Goal: Transaction & Acquisition: Purchase product/service

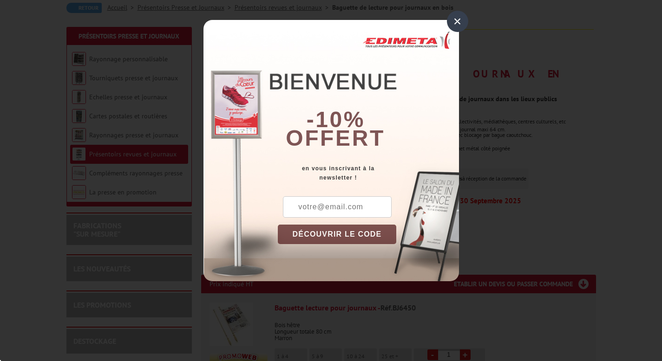
scroll to position [94, 0]
click at [455, 22] on div "×" at bounding box center [457, 21] width 21 height 21
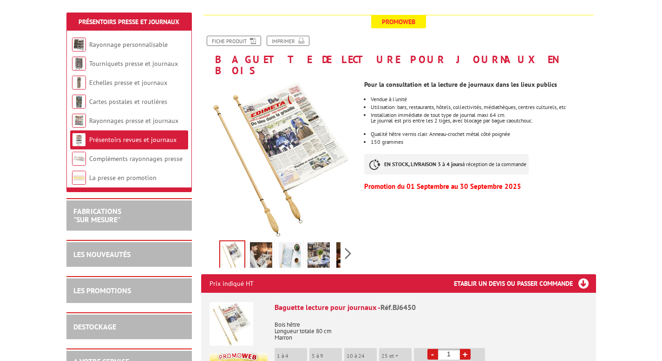
scroll to position [111, 0]
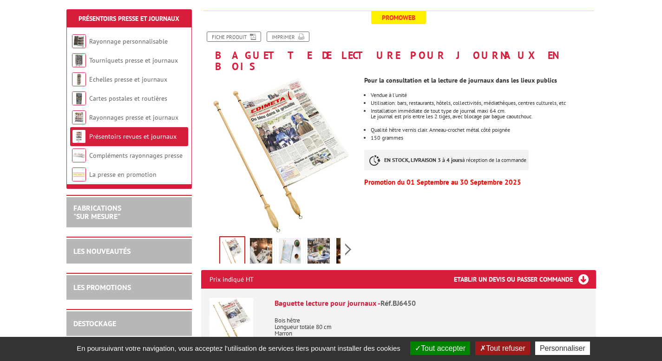
click at [257, 242] on img at bounding box center [261, 252] width 22 height 29
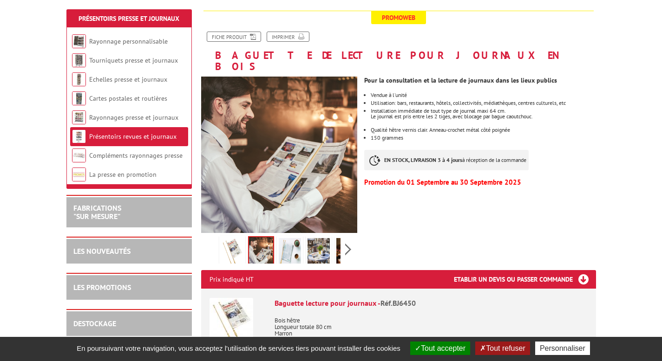
click at [286, 238] on img at bounding box center [290, 252] width 22 height 29
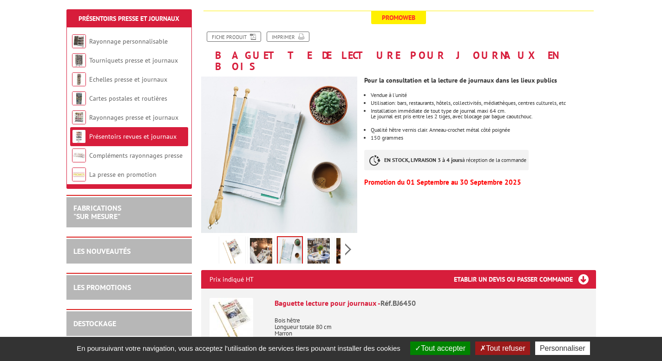
click at [314, 239] on img at bounding box center [318, 252] width 22 height 29
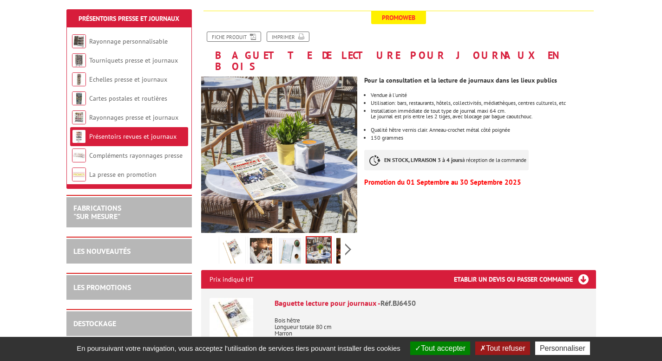
click at [314, 239] on img at bounding box center [318, 251] width 24 height 29
click at [338, 241] on img at bounding box center [347, 252] width 22 height 29
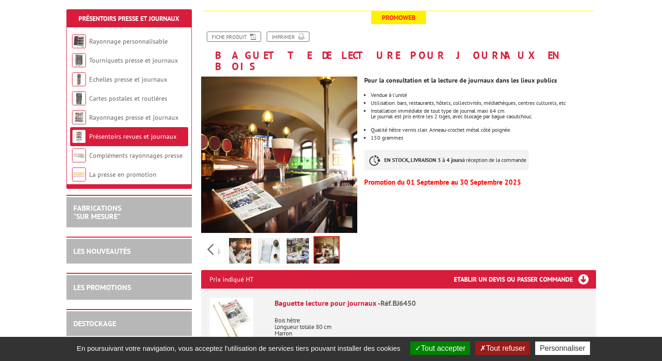
click at [326, 240] on img at bounding box center [326, 251] width 24 height 29
click at [288, 241] on img at bounding box center [297, 252] width 22 height 29
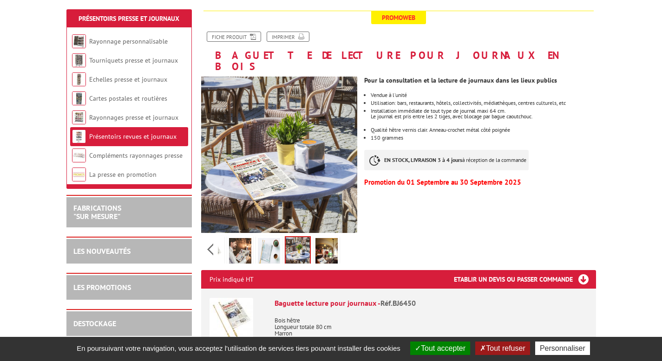
click at [264, 241] on img at bounding box center [269, 252] width 22 height 29
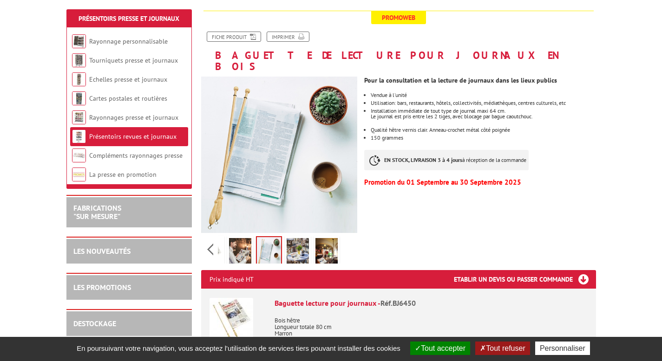
click at [236, 245] on img at bounding box center [240, 252] width 22 height 29
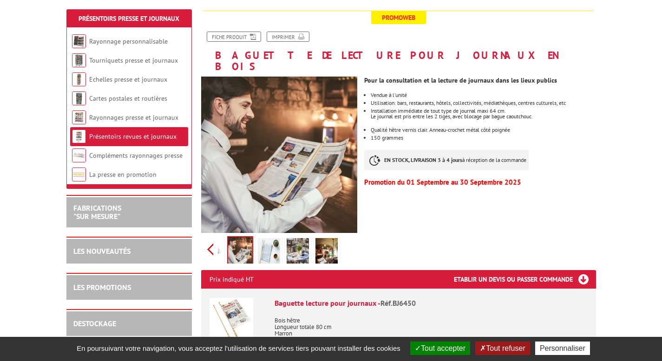
click at [212, 238] on div "Previous Next" at bounding box center [279, 249] width 156 height 33
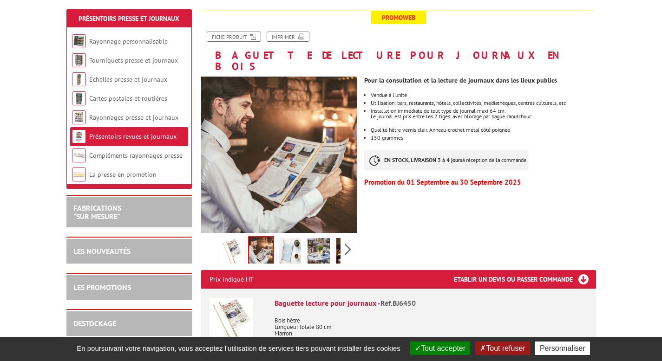
click at [237, 238] on img at bounding box center [232, 252] width 22 height 29
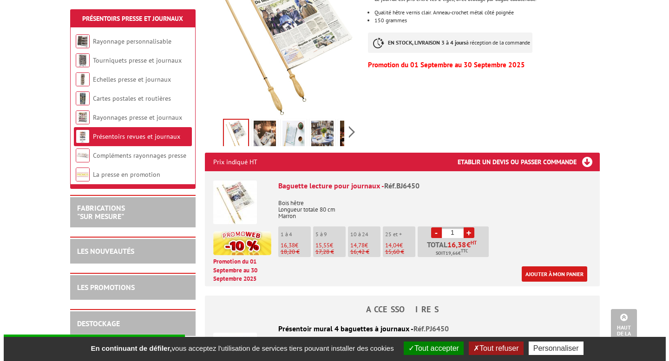
scroll to position [228, 0]
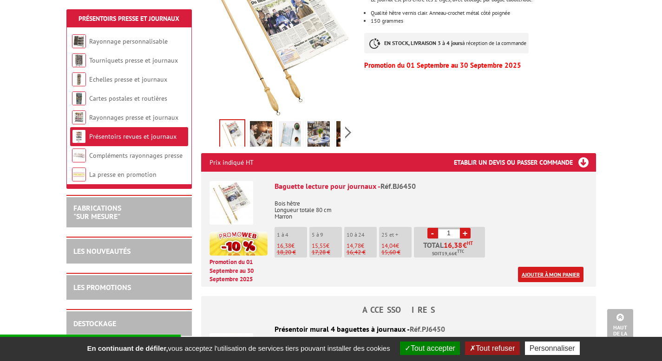
click at [548, 267] on link "Ajouter à mon panier" at bounding box center [550, 274] width 65 height 15
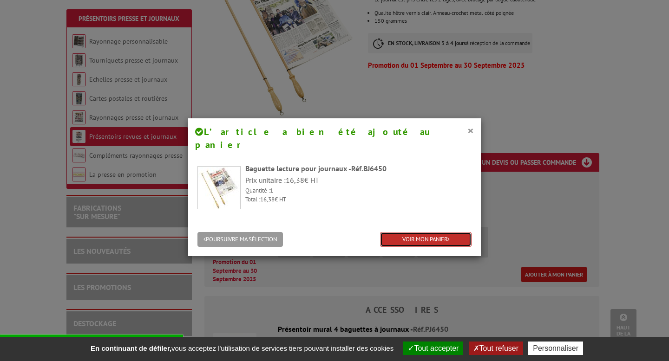
click at [429, 232] on link "VOIR MON PANIER" at bounding box center [425, 239] width 91 height 15
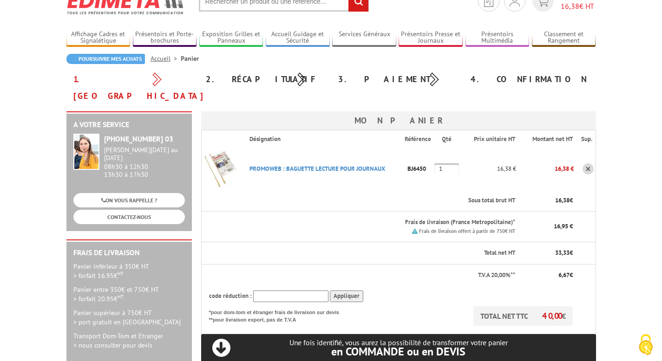
scroll to position [49, 0]
